Goal: Task Accomplishment & Management: Complete application form

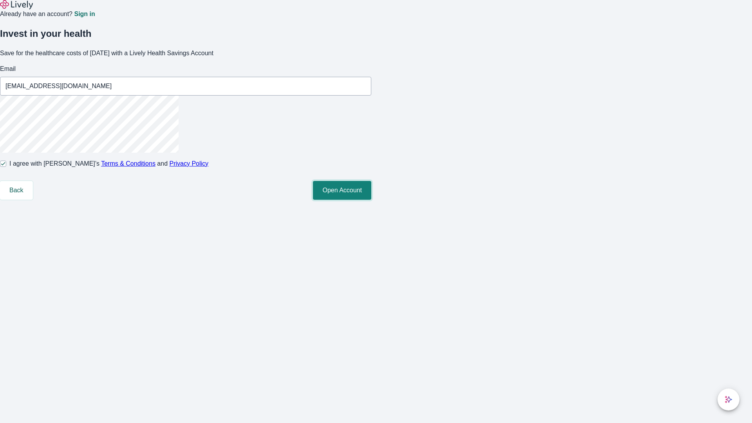
click at [371, 200] on button "Open Account" at bounding box center [342, 190] width 58 height 19
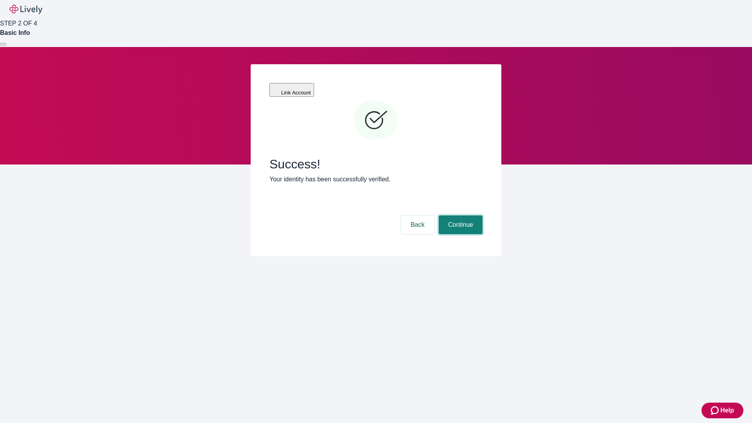
click at [460, 215] on button "Continue" at bounding box center [461, 224] width 44 height 19
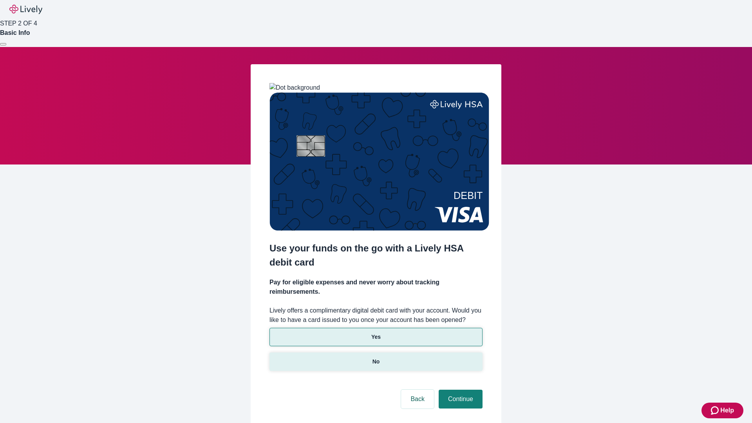
click at [376, 358] on p "No" at bounding box center [376, 362] width 7 height 8
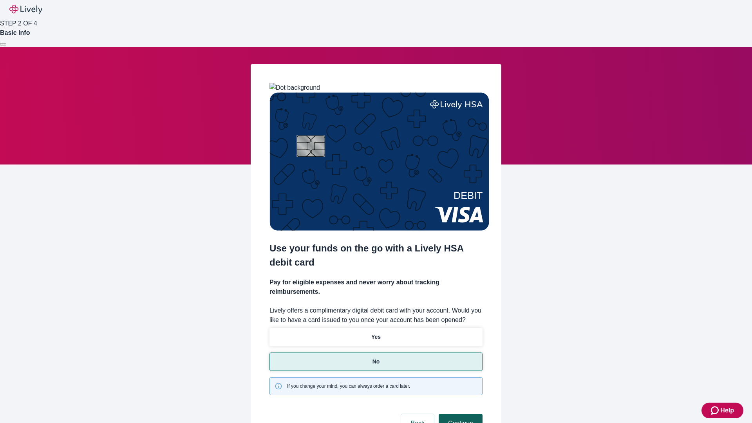
click at [460, 414] on button "Continue" at bounding box center [461, 423] width 44 height 19
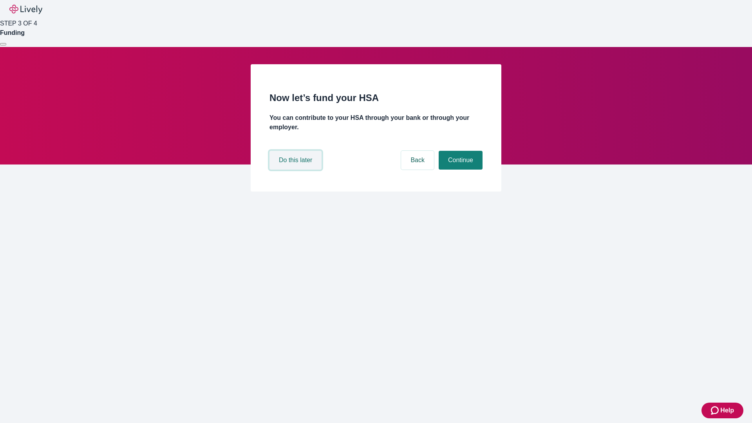
click at [297, 170] on button "Do this later" at bounding box center [296, 160] width 52 height 19
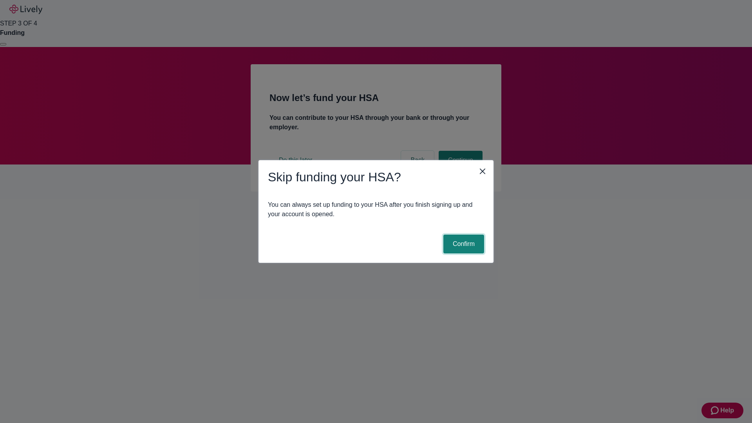
click at [463, 244] on button "Confirm" at bounding box center [463, 244] width 41 height 19
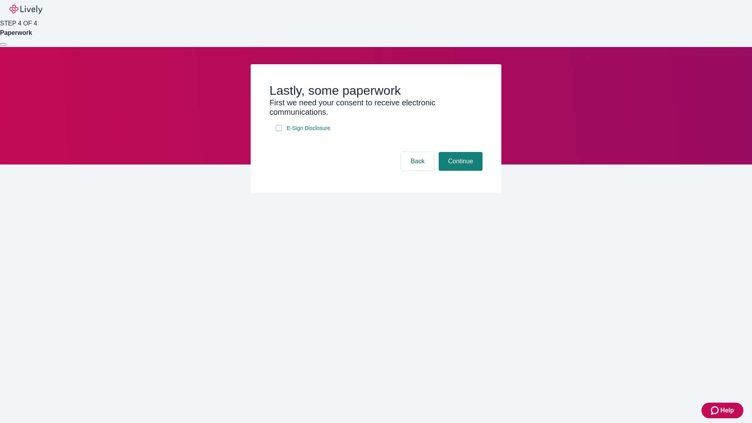
click at [279, 131] on input "E-Sign Disclosure" at bounding box center [279, 128] width 6 height 6
checkbox input "true"
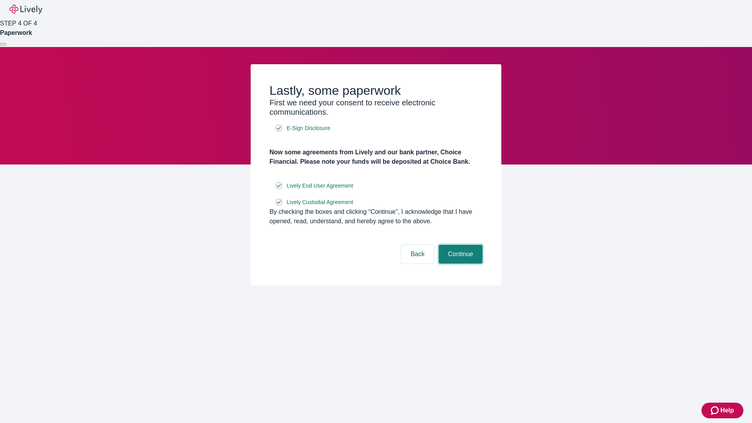
click at [460, 264] on button "Continue" at bounding box center [461, 254] width 44 height 19
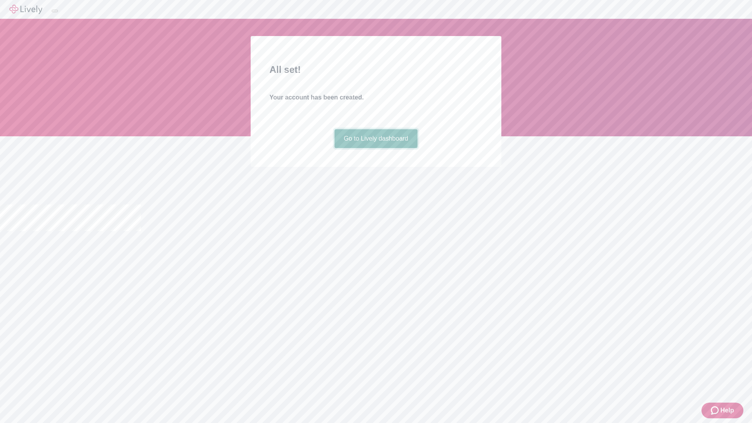
click at [376, 148] on link "Go to Lively dashboard" at bounding box center [376, 138] width 83 height 19
